Goal: Task Accomplishment & Management: Complete application form

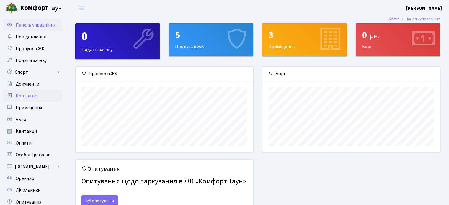
scroll to position [85, 177]
click at [28, 96] on span "Контакти" at bounding box center [26, 96] width 21 height 6
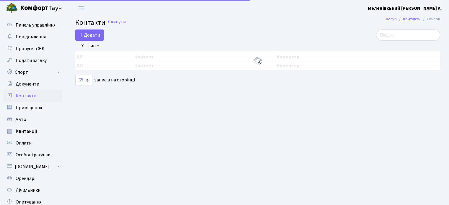
select select "25"
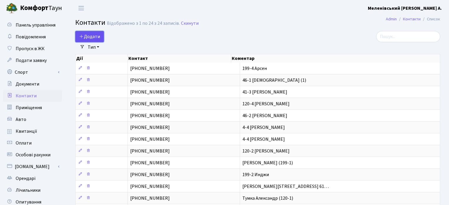
click at [89, 36] on span "Додати" at bounding box center [89, 36] width 21 height 6
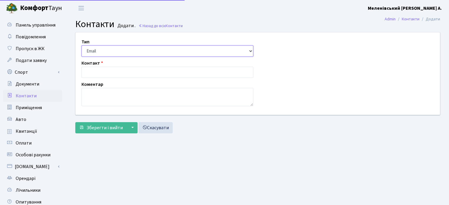
click at [99, 50] on select "Email Телефон" at bounding box center [167, 50] width 172 height 11
select select "1"
click at [81, 45] on select "Email Телефон" at bounding box center [167, 50] width 172 height 11
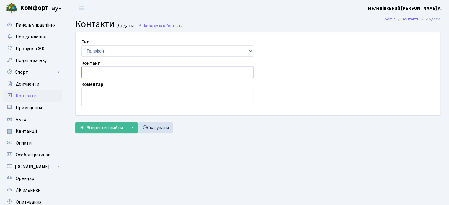
click at [104, 74] on input "text" at bounding box center [167, 72] width 172 height 11
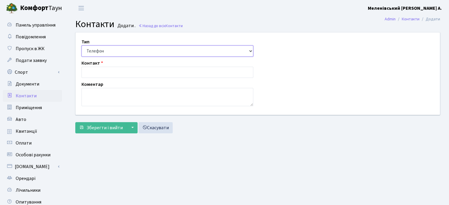
click at [95, 51] on select "Email Телефон" at bounding box center [167, 50] width 172 height 11
click at [81, 45] on select "Email Телефон" at bounding box center [167, 50] width 172 height 11
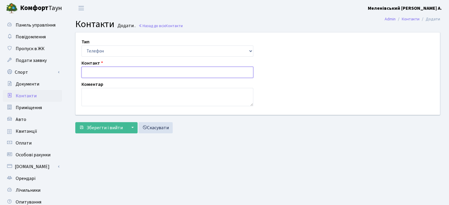
click at [99, 75] on input "text" at bounding box center [167, 72] width 172 height 11
type input "[PHONE_NUMBER]"
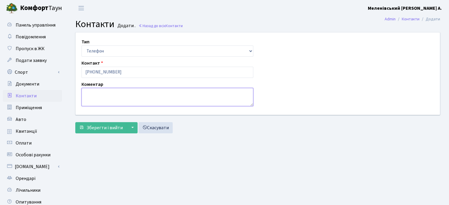
click at [93, 97] on textarea at bounding box center [167, 97] width 172 height 18
type textarea "120-1 [PERSON_NAME] (2025)"
click at [100, 128] on span "Зберегти і вийти" at bounding box center [104, 127] width 36 height 6
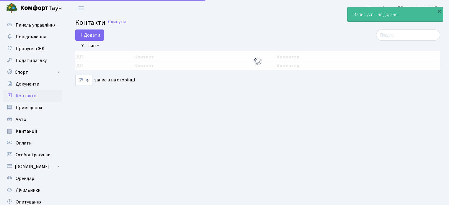
select select "25"
